Goal: Transaction & Acquisition: Purchase product/service

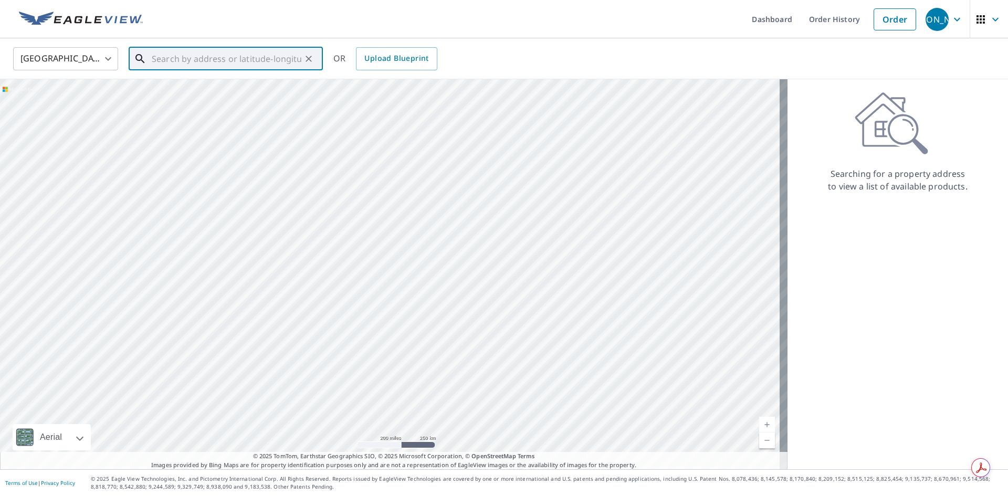
paste input "[STREET_ADDRESS]"
click at [249, 88] on span "[STREET_ADDRESS]" at bounding box center [232, 89] width 165 height 13
type input "[STREET_ADDRESS][PERSON_NAME]"
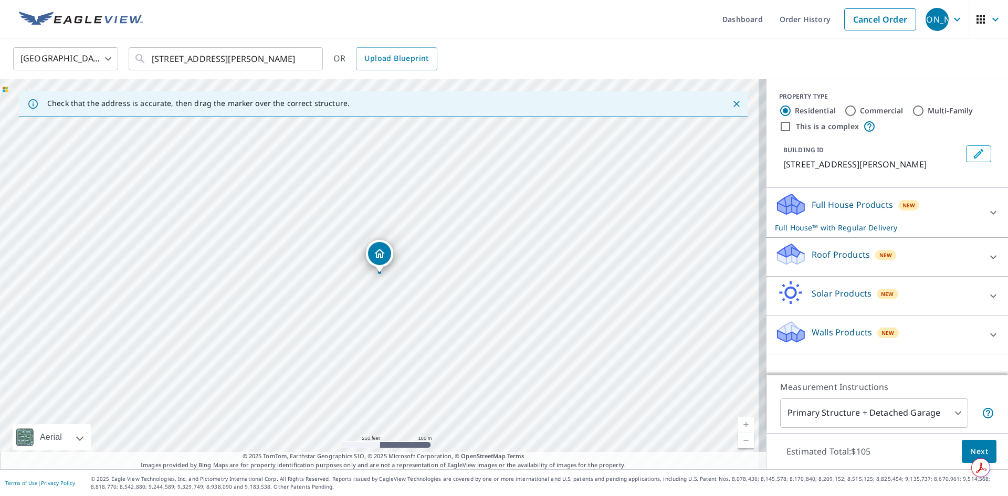
click at [952, 417] on body "[PERSON_NAME] [PERSON_NAME] Dashboard Order History Cancel Order JO [GEOGRAPHIC…" at bounding box center [504, 248] width 1008 height 496
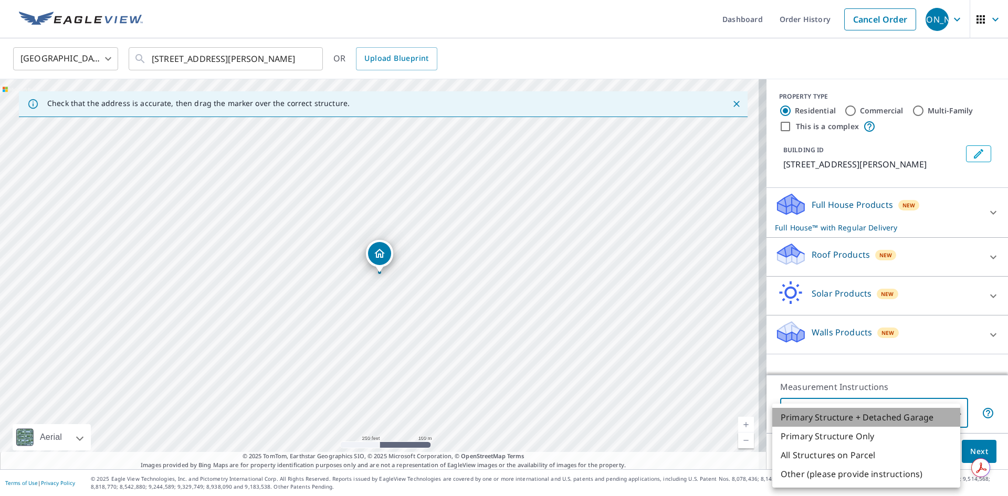
click at [876, 420] on li "Primary Structure + Detached Garage" at bounding box center [866, 417] width 188 height 19
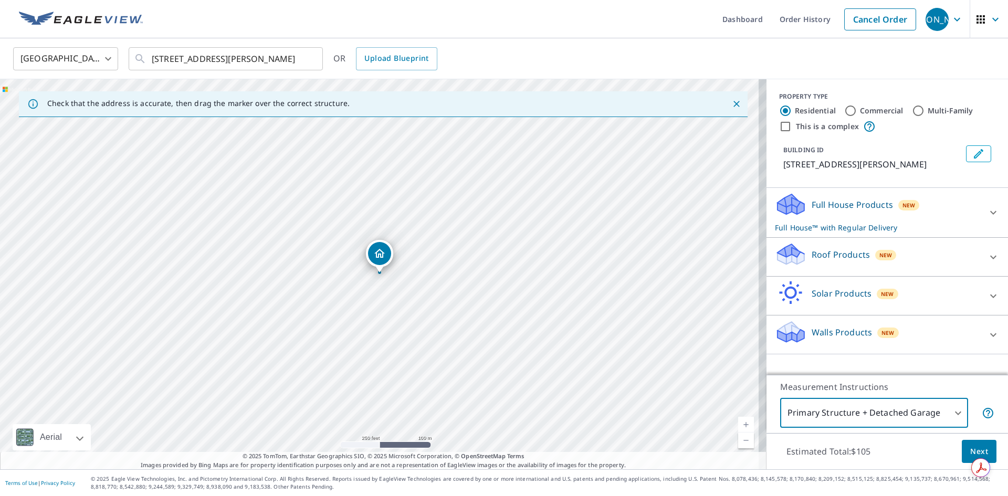
click at [884, 419] on body "[PERSON_NAME] [PERSON_NAME] Dashboard Order History Cancel Order JO [GEOGRAPHIC…" at bounding box center [504, 248] width 1008 height 496
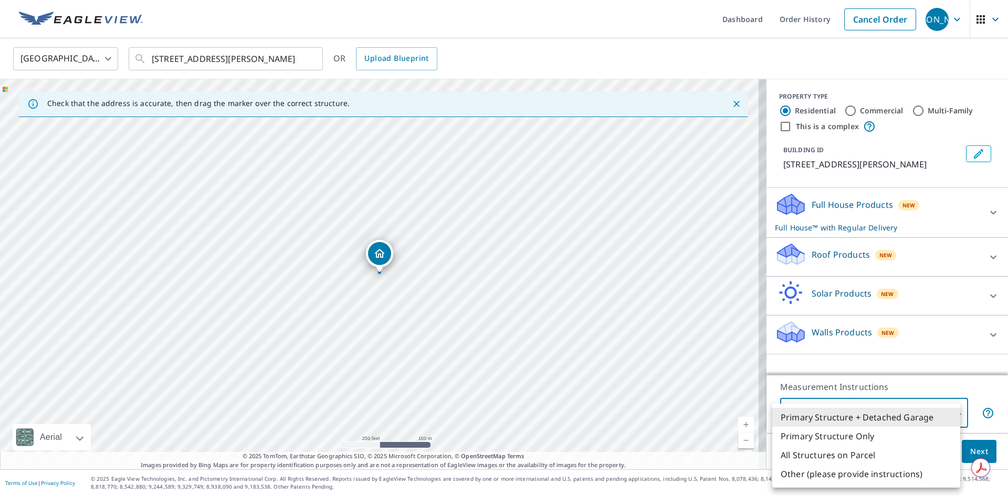
click at [882, 433] on li "Primary Structure Only" at bounding box center [866, 436] width 188 height 19
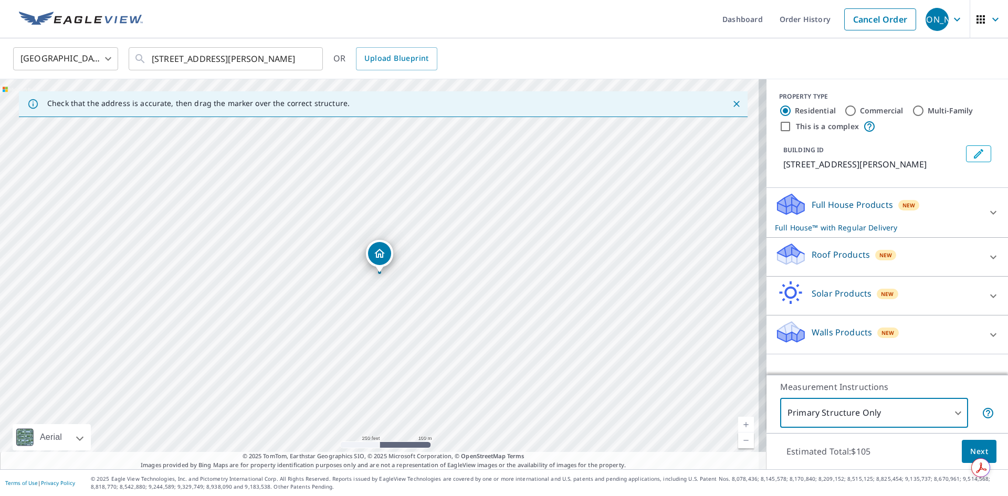
click at [881, 419] on body "[PERSON_NAME] [PERSON_NAME] Dashboard Order History Cancel Order JO [GEOGRAPHIC…" at bounding box center [504, 248] width 1008 height 496
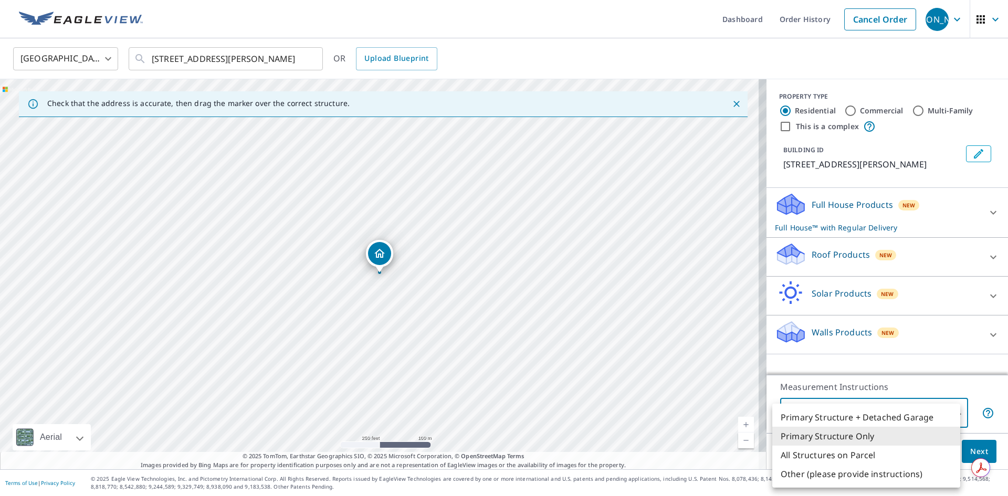
click at [878, 455] on li "All Structures on Parcel" at bounding box center [866, 455] width 188 height 19
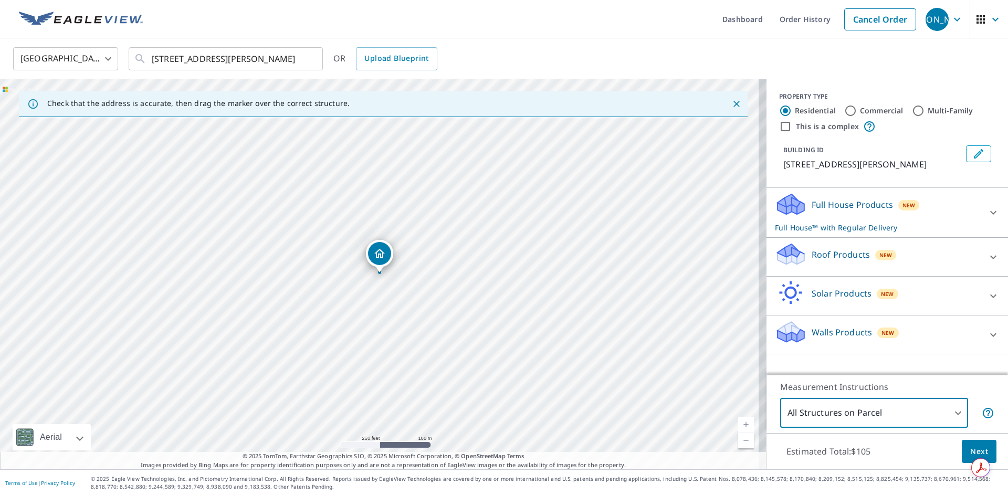
click at [873, 421] on body "[PERSON_NAME] [PERSON_NAME] Dashboard Order History Cancel Order JO [GEOGRAPHIC…" at bounding box center [504, 248] width 1008 height 496
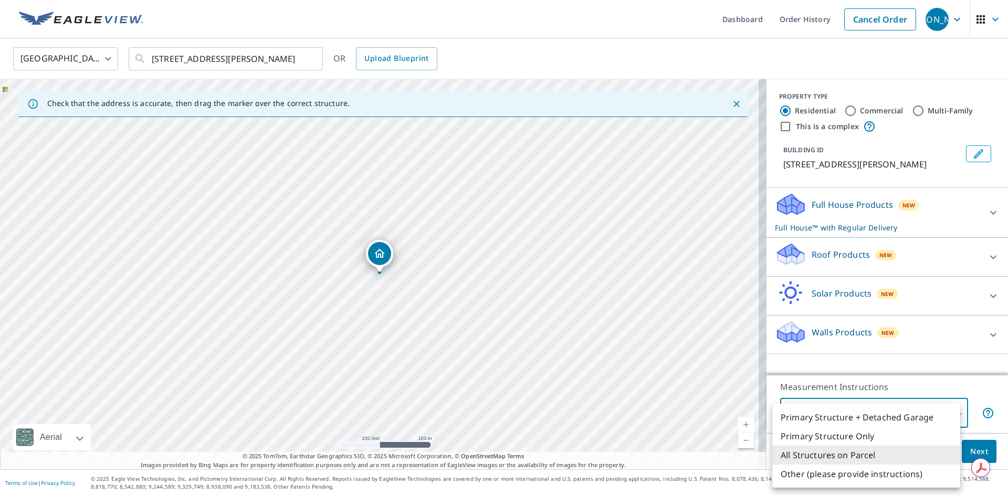
click at [871, 469] on li "Other (please provide instructions)" at bounding box center [866, 474] width 188 height 19
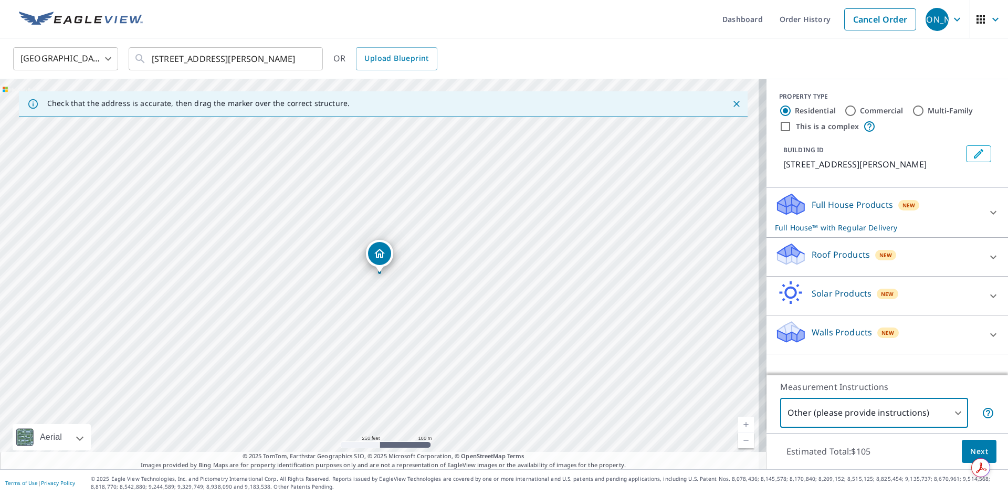
click at [871, 420] on body "[PERSON_NAME] [PERSON_NAME] Dashboard Order History Cancel Order JO [GEOGRAPHIC…" at bounding box center [504, 248] width 1008 height 496
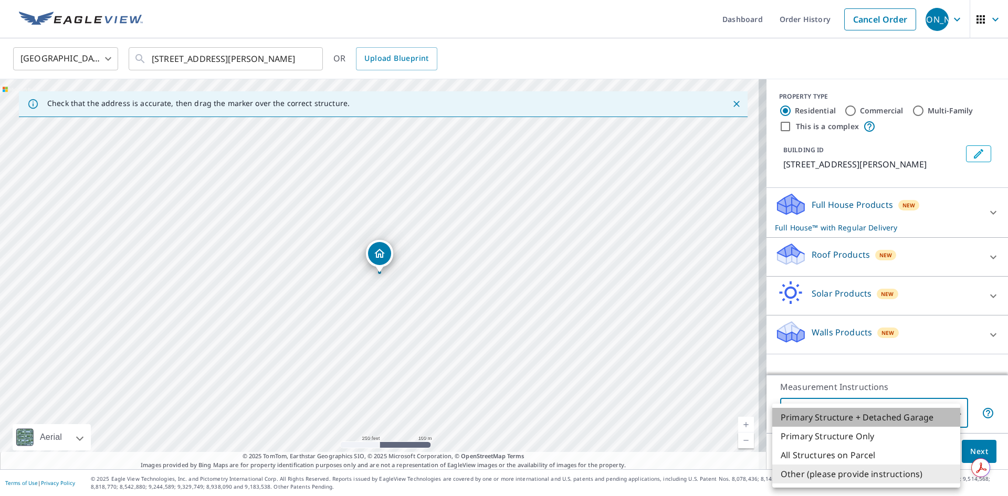
click at [872, 425] on li "Primary Structure + Detached Garage" at bounding box center [866, 417] width 188 height 19
type input "1"
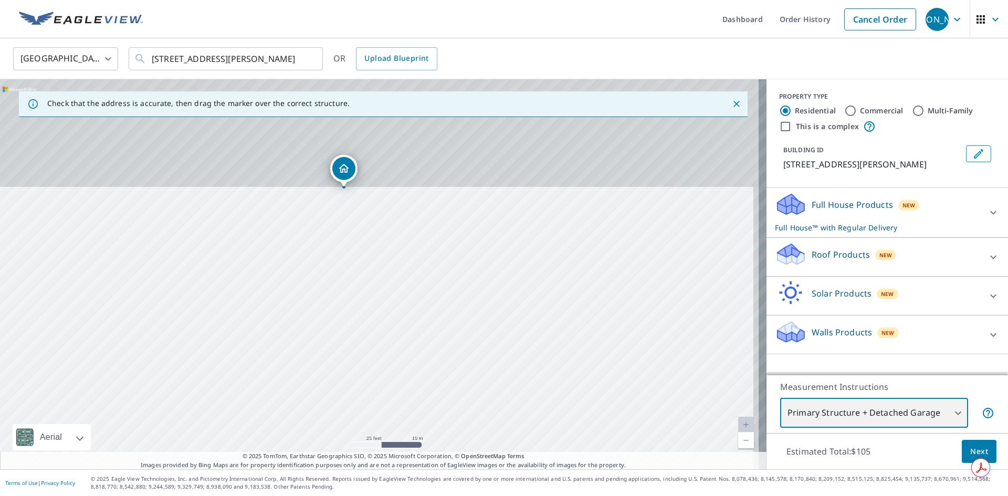
drag, startPoint x: 404, startPoint y: 174, endPoint x: 397, endPoint y: 399, distance: 225.8
click at [394, 404] on div "[STREET_ADDRESS][PERSON_NAME]" at bounding box center [383, 274] width 766 height 390
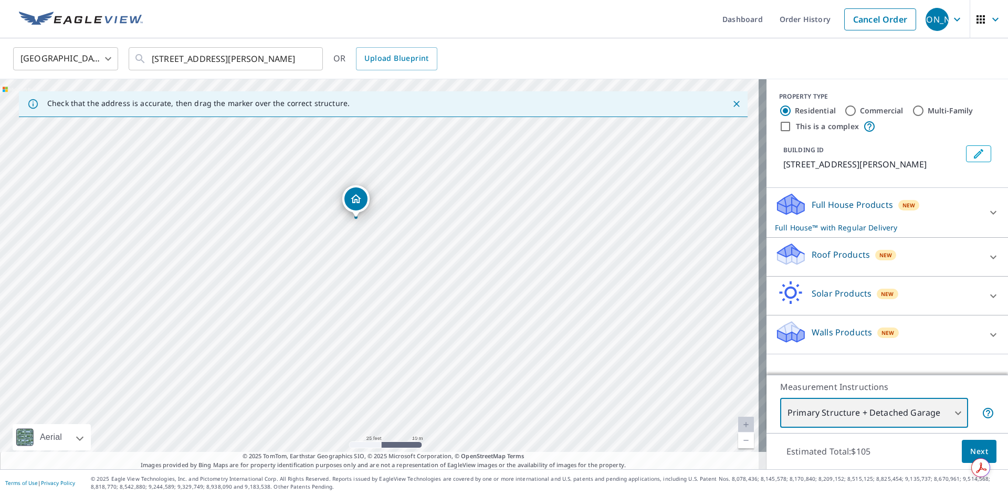
drag, startPoint x: 424, startPoint y: 314, endPoint x: 430, endPoint y: 307, distance: 9.3
click at [432, 315] on div "[STREET_ADDRESS][PERSON_NAME]" at bounding box center [383, 274] width 766 height 390
drag, startPoint x: 438, startPoint y: 313, endPoint x: 428, endPoint y: 275, distance: 39.0
click at [428, 275] on div "[STREET_ADDRESS][PERSON_NAME]" at bounding box center [383, 274] width 766 height 390
drag, startPoint x: 481, startPoint y: 240, endPoint x: 440, endPoint y: 275, distance: 54.0
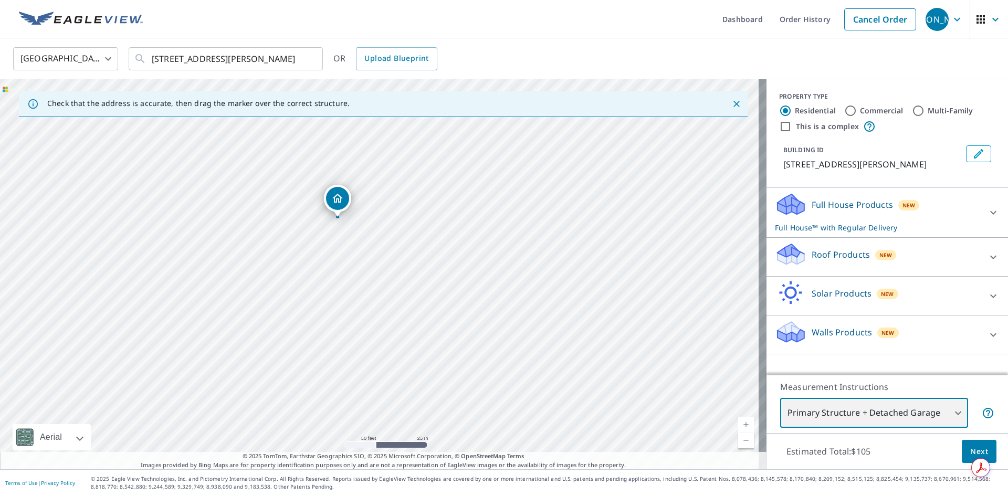
click at [440, 275] on div "[STREET_ADDRESS][PERSON_NAME]" at bounding box center [383, 274] width 766 height 390
click at [926, 425] on body "[PERSON_NAME] [PERSON_NAME] Dashboard Order History Cancel Order JO [GEOGRAPHIC…" at bounding box center [504, 248] width 1008 height 496
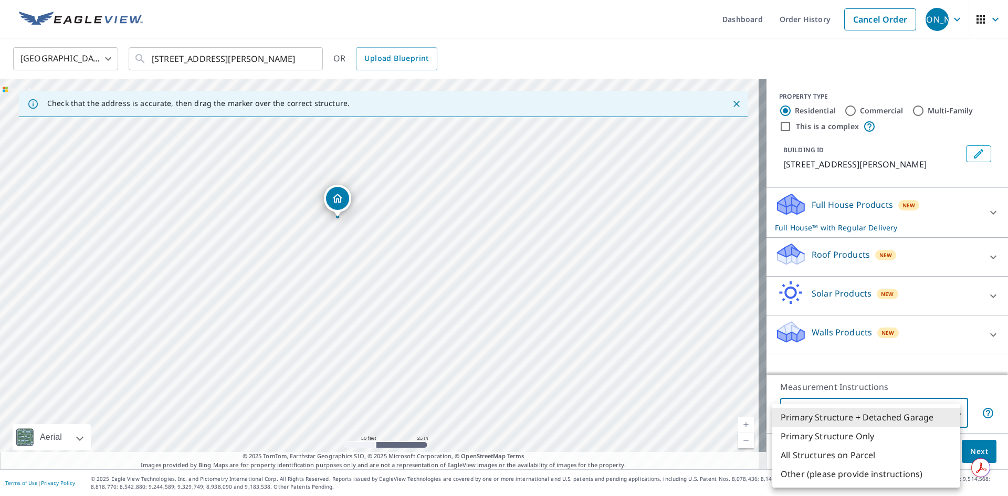
click at [948, 387] on div at bounding box center [504, 248] width 1008 height 496
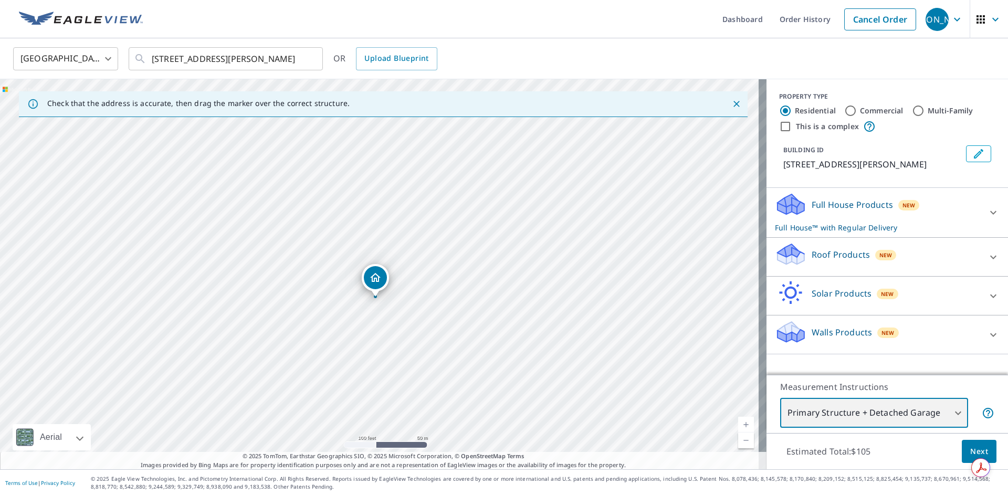
drag, startPoint x: 352, startPoint y: 260, endPoint x: 539, endPoint y: 350, distance: 207.1
click at [539, 350] on div "[STREET_ADDRESS][PERSON_NAME]" at bounding box center [383, 274] width 766 height 390
click at [983, 415] on icon at bounding box center [988, 413] width 10 height 10
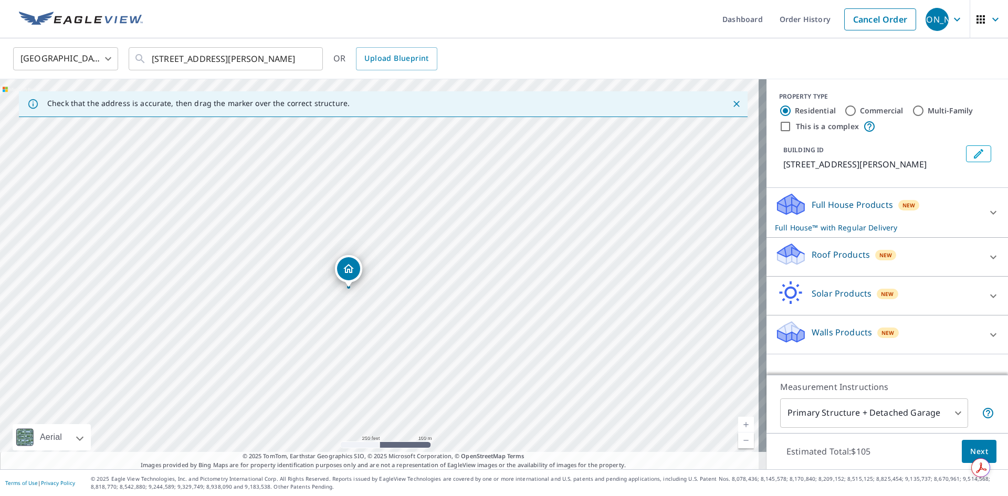
drag, startPoint x: 616, startPoint y: 218, endPoint x: 502, endPoint y: 275, distance: 127.2
click at [502, 275] on div "[STREET_ADDRESS][PERSON_NAME]" at bounding box center [383, 274] width 766 height 390
click at [801, 48] on div "[GEOGRAPHIC_DATA] [GEOGRAPHIC_DATA] ​ [STREET_ADDRESS][PERSON_NAME] ​ OR Upload…" at bounding box center [500, 58] width 990 height 25
